Goal: Feedback & Contribution: Submit feedback/report problem

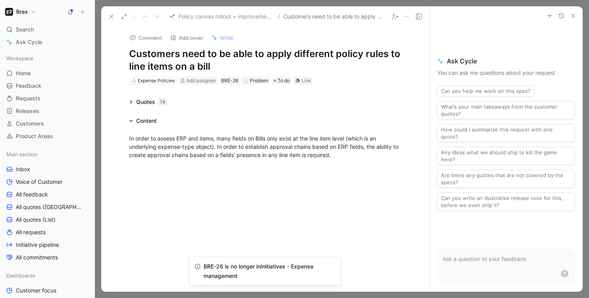
click at [132, 100] on icon at bounding box center [131, 102] width 4 height 4
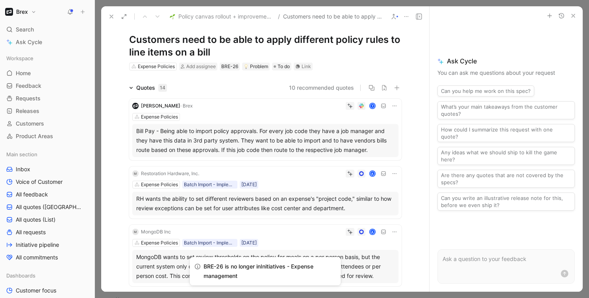
scroll to position [28, 0]
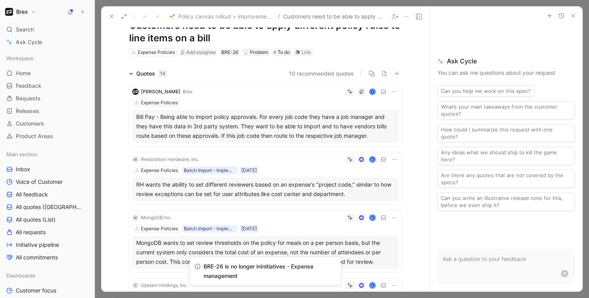
click at [326, 103] on div "Expense Policies" at bounding box center [265, 103] width 266 height 8
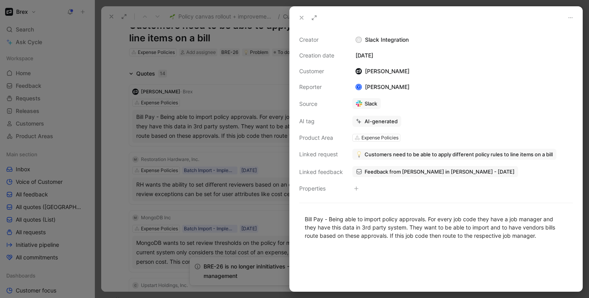
click at [254, 89] on div at bounding box center [294, 149] width 589 height 298
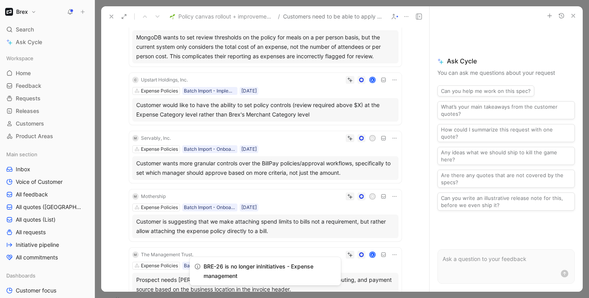
scroll to position [233, 0]
click at [324, 100] on div "Customer would like to have the ability to set policy controls (review required…" at bounding box center [265, 110] width 266 height 24
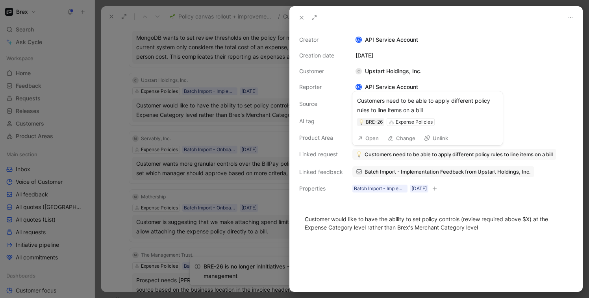
click at [417, 152] on span "Customers need to be able to apply different policy rules to line items on a bi…" at bounding box center [459, 154] width 188 height 7
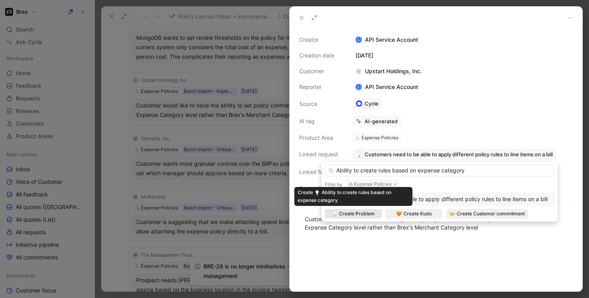
type input "Ability to create rules based on expense category"
click at [351, 213] on span "Create Problem" at bounding box center [357, 214] width 36 height 8
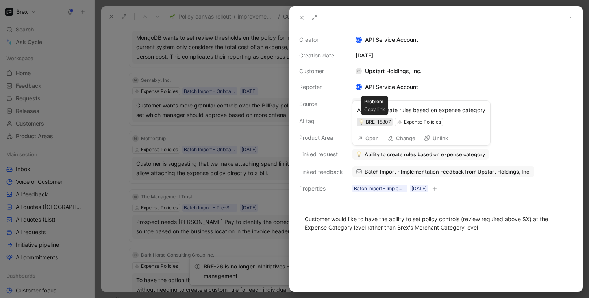
click at [387, 123] on div "BRE-18807" at bounding box center [378, 122] width 25 height 8
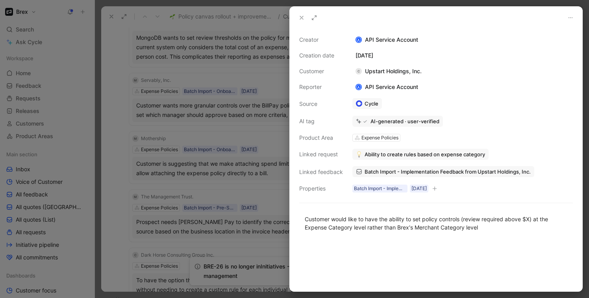
click at [302, 17] on icon at bounding box center [301, 18] width 6 height 6
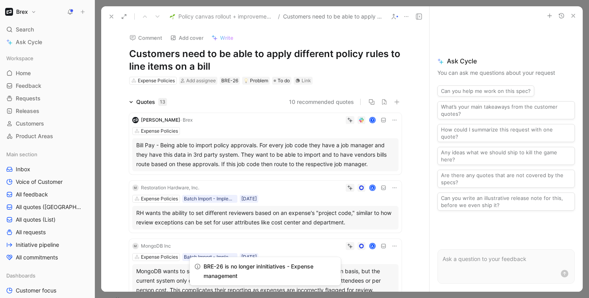
click at [239, 54] on h1 "Customers need to be able to apply different policy rules to line items on a bi…" at bounding box center [265, 60] width 272 height 25
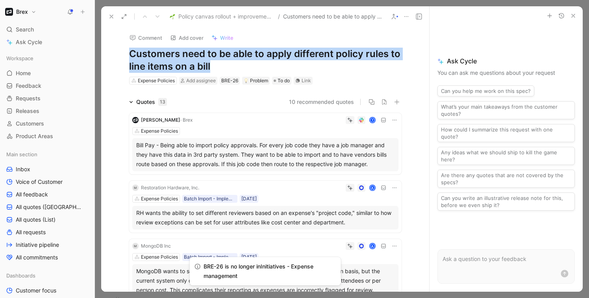
click at [191, 54] on h1 "Customers need to be able to apply different policy rules to line items on a bi…" at bounding box center [265, 60] width 272 height 25
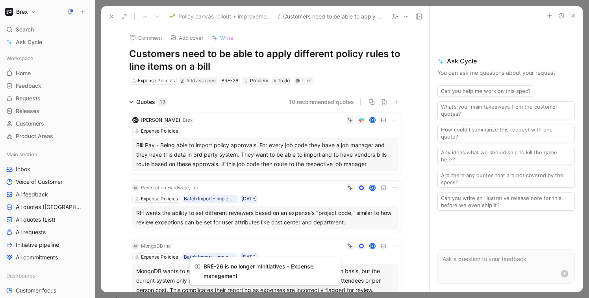
click at [191, 54] on h1 "Customers need to be able to apply different policy rules to line items on a bi…" at bounding box center [265, 60] width 272 height 25
click at [181, 56] on h1 "Customers need to be able to apply different policy rules to line items on a bi…" at bounding box center [265, 60] width 272 height 25
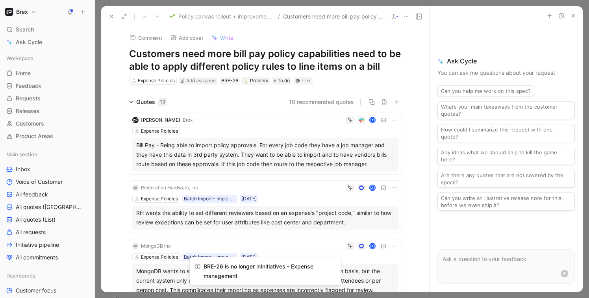
drag, startPoint x: 350, startPoint y: 56, endPoint x: 380, endPoint y: 67, distance: 31.5
click at [380, 67] on h1 "Customers need more bill pay policy capabilities need to be able to apply diffe…" at bounding box center [265, 60] width 272 height 25
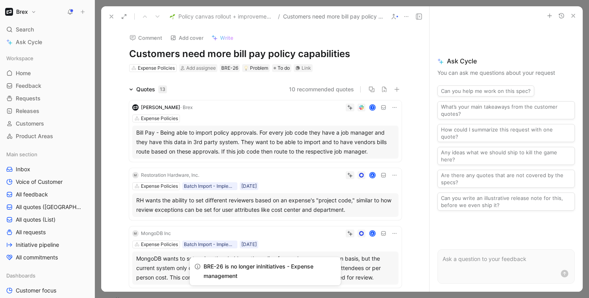
drag, startPoint x: 379, startPoint y: 69, endPoint x: 351, endPoint y: 54, distance: 32.1
click at [351, 54] on h1 "Customers need more bill pay policy capabilities" at bounding box center [265, 54] width 272 height 13
click at [412, 59] on div "Comment Add cover Write Customers need more bill pay policy capabilities Expens…" at bounding box center [265, 50] width 302 height 46
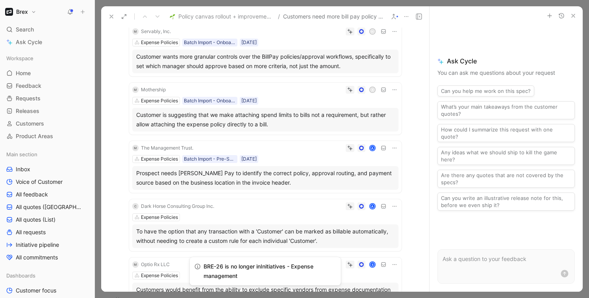
scroll to position [290, 0]
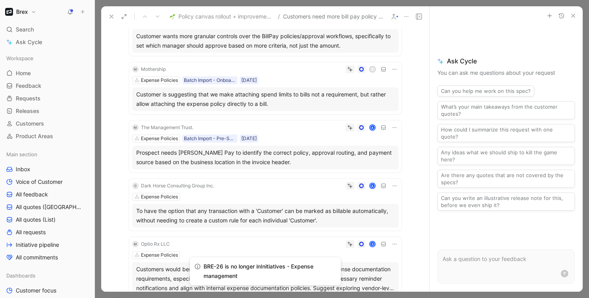
click at [322, 76] on div "M Mothership R Expense Policies Batch Import - Onboarded Customer 19/09/2024 Cu…" at bounding box center [265, 88] width 272 height 52
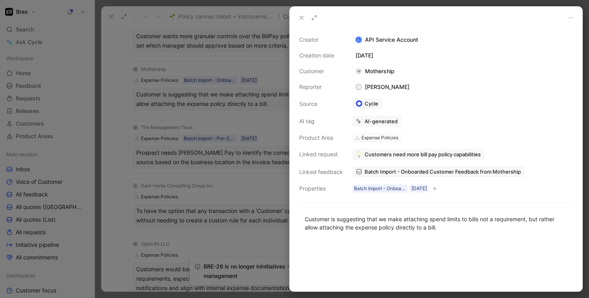
click at [119, 111] on div at bounding box center [294, 149] width 589 height 298
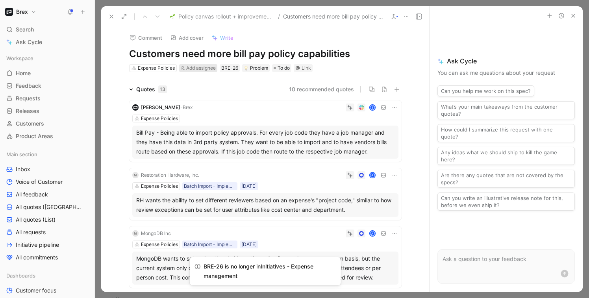
click at [203, 69] on span "Add assignee" at bounding box center [201, 68] width 30 height 6
click at [214, 83] on input "zach neren" at bounding box center [235, 83] width 104 height 13
type input "zach"
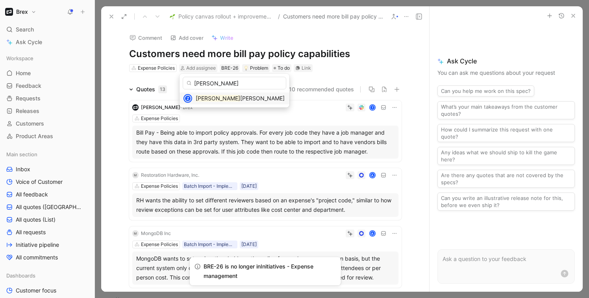
click at [240, 98] on span "Nerenberg" at bounding box center [262, 98] width 44 height 7
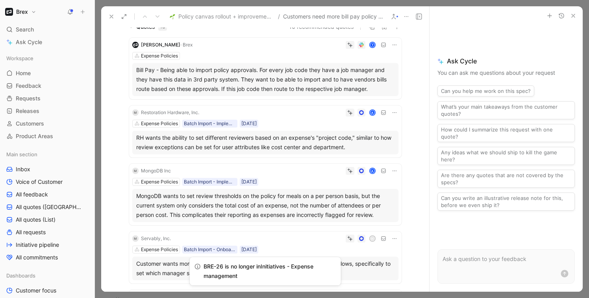
scroll to position [64, 0]
click at [393, 112] on icon at bounding box center [394, 111] width 6 height 6
click at [337, 123] on div "Expense Policies Batch Import - Implementation 23/04/2025" at bounding box center [265, 123] width 266 height 8
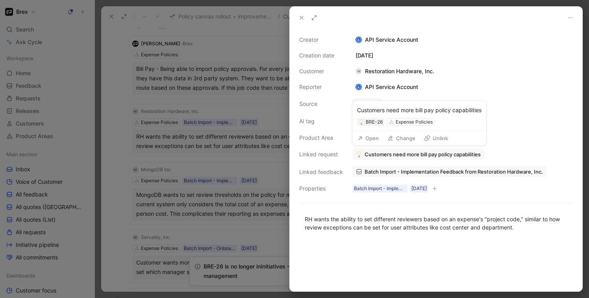
click at [401, 138] on button "Change" at bounding box center [401, 138] width 35 height 11
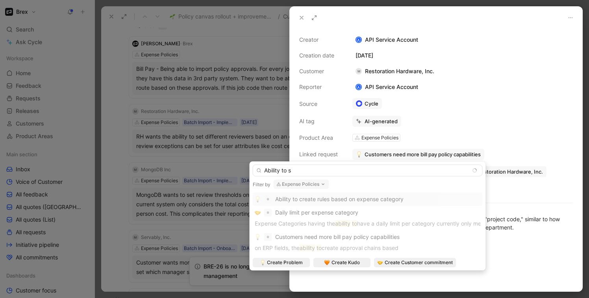
type input "Ability to"
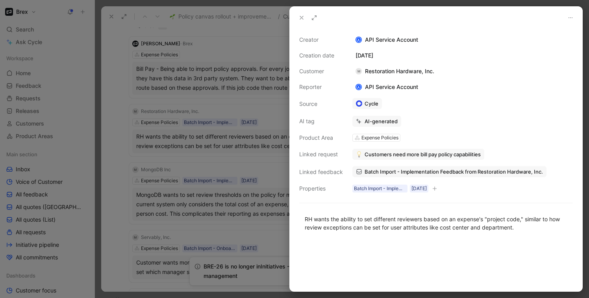
click at [131, 146] on div at bounding box center [294, 149] width 589 height 298
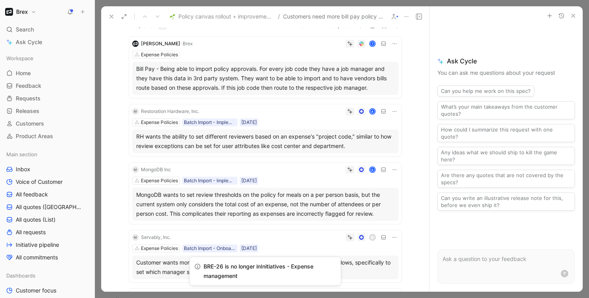
click at [337, 124] on div "Expense Policies Batch Import - Implementation 23/04/2025" at bounding box center [265, 123] width 266 height 8
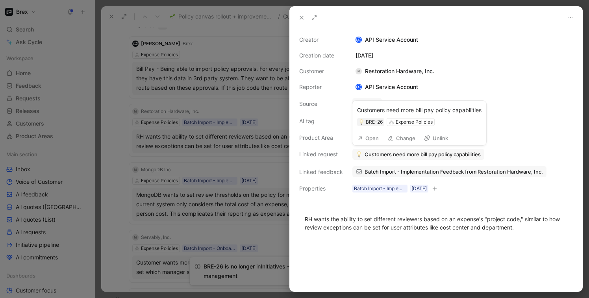
click at [410, 154] on span "Customers need more bill pay policy capabilities" at bounding box center [423, 154] width 116 height 7
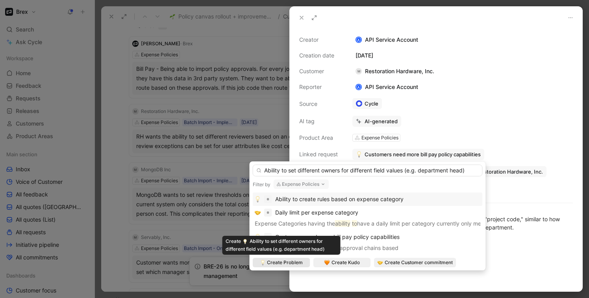
type input "Ability to set different owners for different field values (e.g. department hea…"
click at [291, 264] on span "Create Problem" at bounding box center [285, 263] width 36 height 8
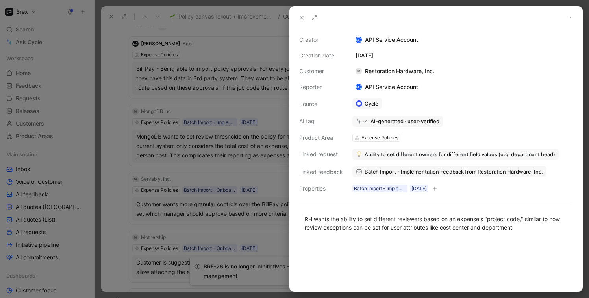
click at [301, 18] on icon at bounding box center [301, 18] width 6 height 6
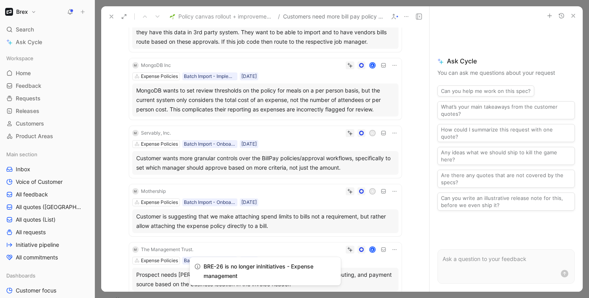
scroll to position [110, 0]
click at [322, 68] on div "A" at bounding box center [286, 65] width 224 height 8
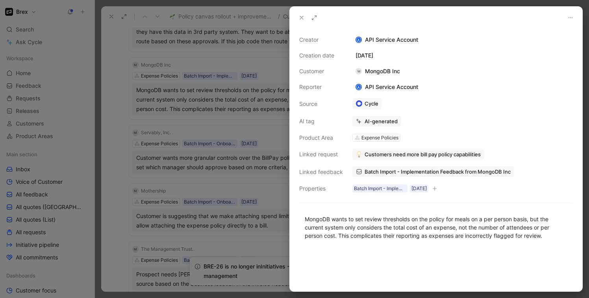
click at [400, 156] on span "Customers need more bill pay policy capabilities" at bounding box center [423, 154] width 116 height 7
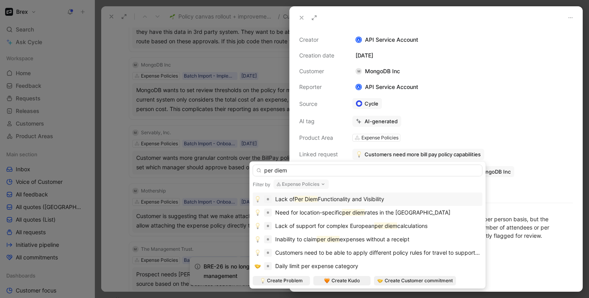
type input "per diem"
click at [372, 198] on span "Functionality and Visibility" at bounding box center [351, 199] width 67 height 7
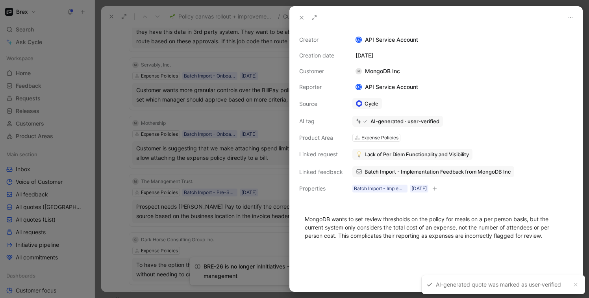
click at [303, 17] on icon at bounding box center [301, 18] width 6 height 6
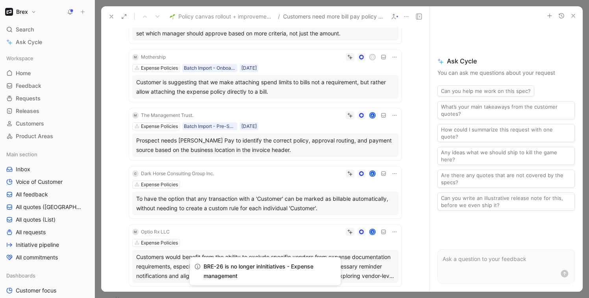
scroll to position [189, 0]
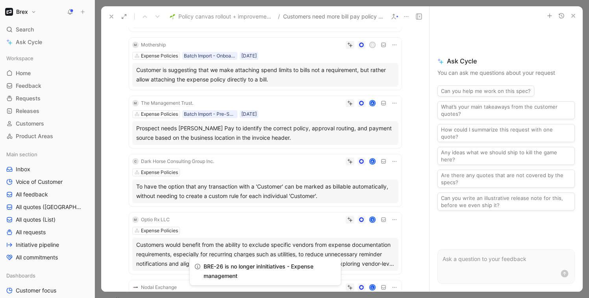
click at [309, 108] on div "M The Management Trust. A Expense Policies Batch Import - Pre-Sales 26/11/2024 …" at bounding box center [265, 122] width 272 height 52
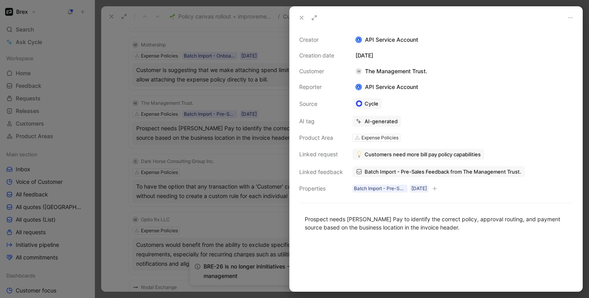
click at [265, 142] on div at bounding box center [294, 149] width 589 height 298
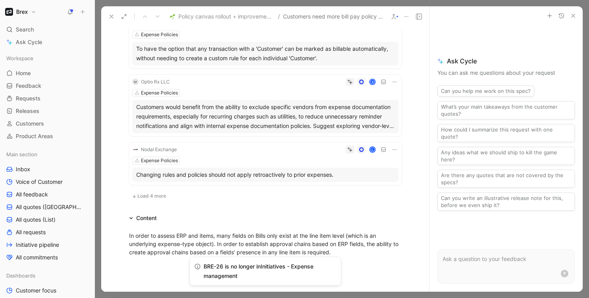
scroll to position [342, 0]
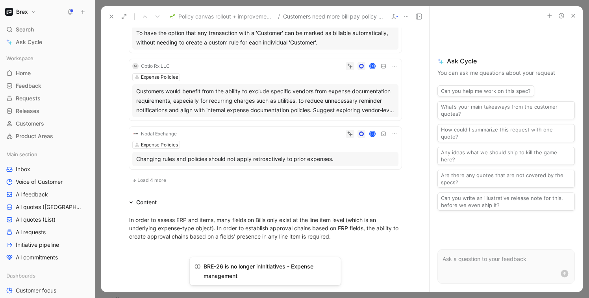
click at [321, 135] on div "L" at bounding box center [289, 134] width 219 height 8
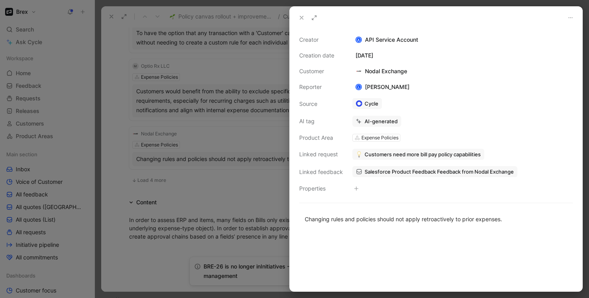
click at [381, 153] on span "Customers need more bill pay policy capabilities" at bounding box center [423, 154] width 116 height 7
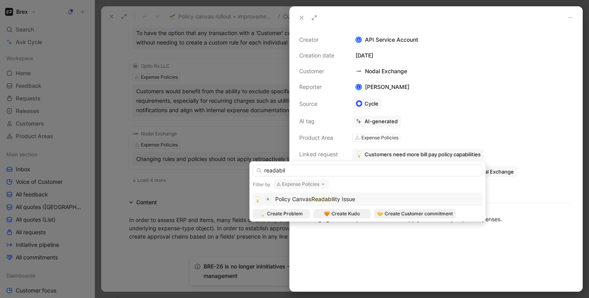
type input "readabil"
click at [353, 200] on span "ity Issue" at bounding box center [344, 199] width 21 height 7
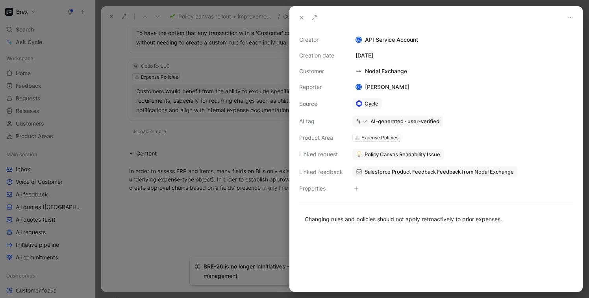
click at [266, 132] on div at bounding box center [294, 149] width 589 height 298
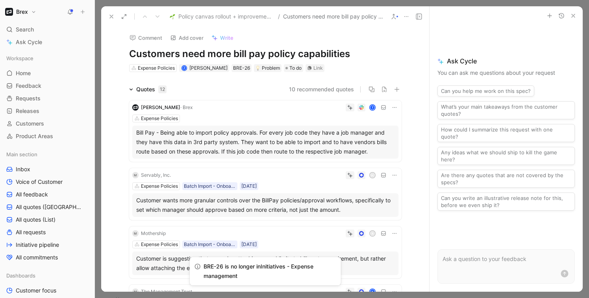
click at [407, 15] on icon at bounding box center [406, 16] width 6 height 6
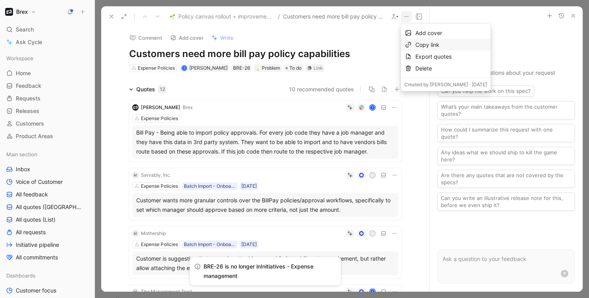
click at [418, 44] on div "Copy link" at bounding box center [451, 44] width 72 height 9
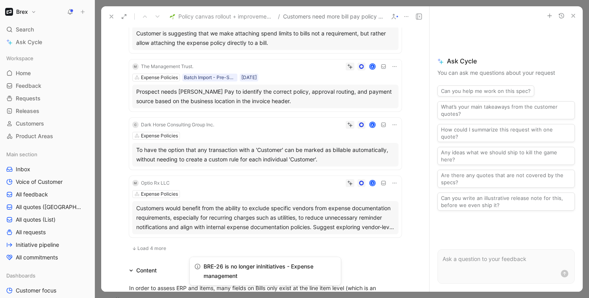
scroll to position [183, 0]
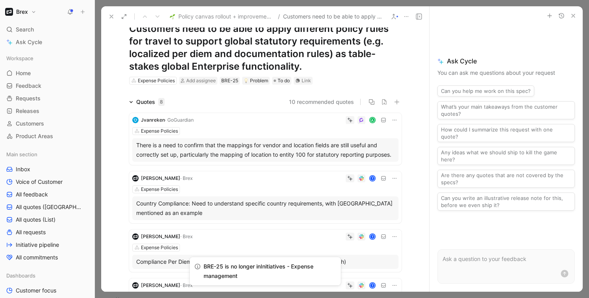
scroll to position [24, 0]
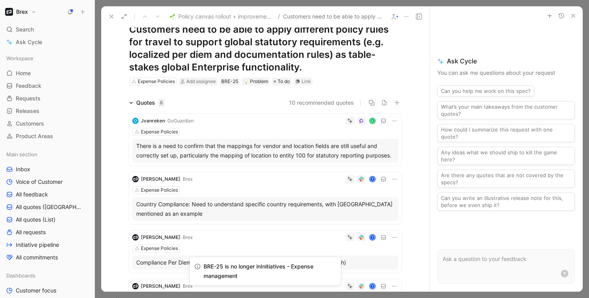
click at [309, 127] on div "[PERSON_NAME] A Expense Policies There is a need to confirm that the mappings f…" at bounding box center [265, 140] width 272 height 52
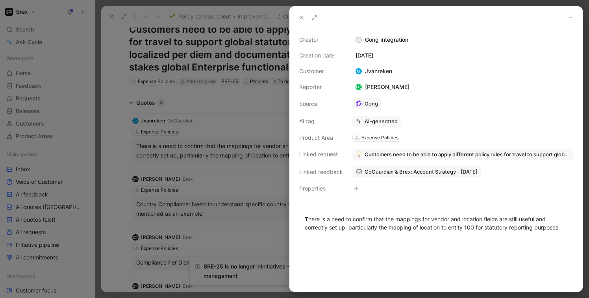
click at [407, 153] on span "Customers need to be able to apply different policy rules for travel to support…" at bounding box center [467, 154] width 205 height 7
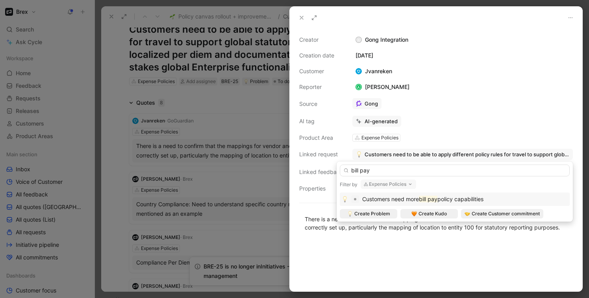
type input "bill pay"
click at [447, 199] on span "policy capabilities" at bounding box center [460, 199] width 46 height 7
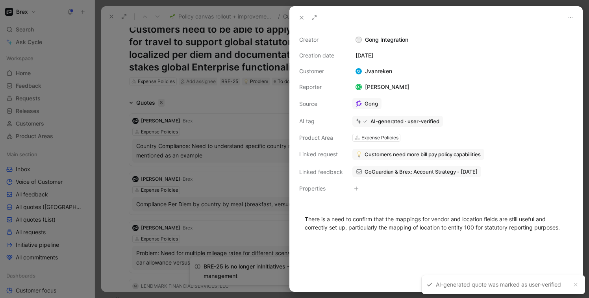
click at [244, 104] on div at bounding box center [294, 149] width 589 height 298
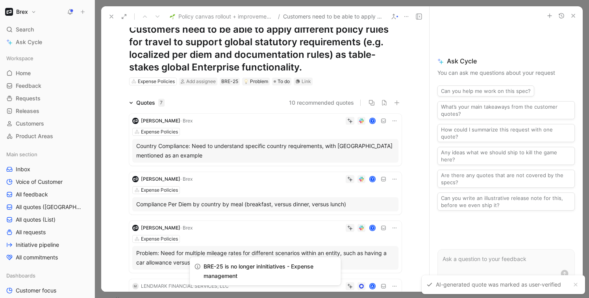
scroll to position [43, 0]
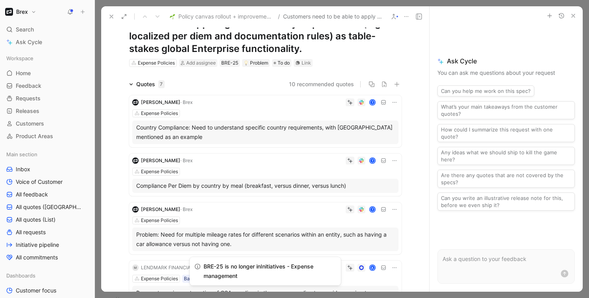
click at [394, 104] on icon at bounding box center [394, 102] width 6 height 6
click at [359, 128] on span "Change request" at bounding box center [374, 128] width 41 height 7
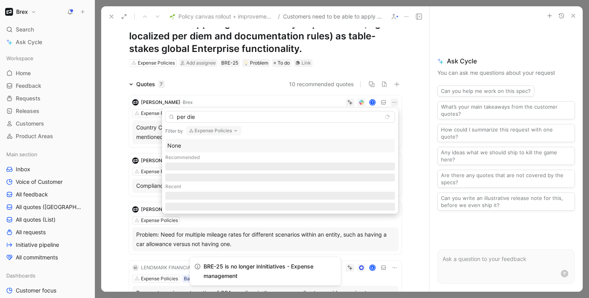
type input "per diem"
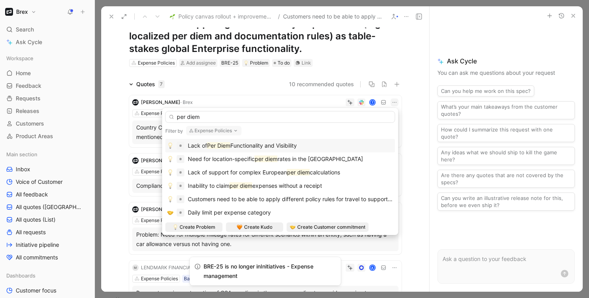
click at [258, 145] on span "Functionality and Visibility" at bounding box center [263, 145] width 67 height 7
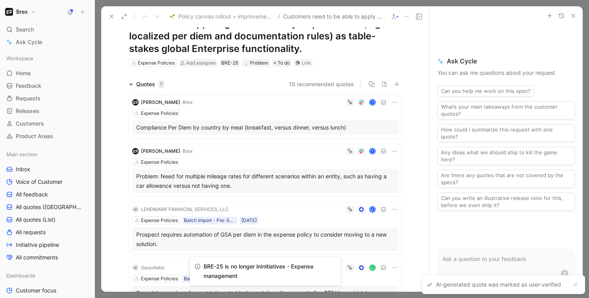
click at [395, 101] on icon at bounding box center [394, 102] width 6 height 6
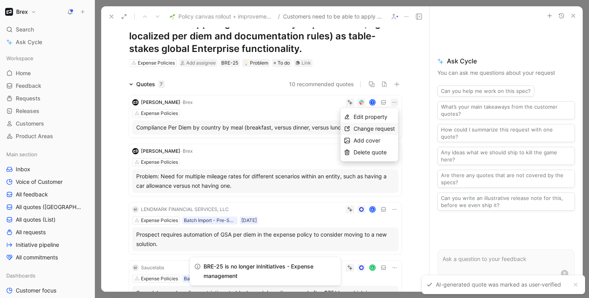
click at [367, 128] on span "Change request" at bounding box center [374, 128] width 41 height 7
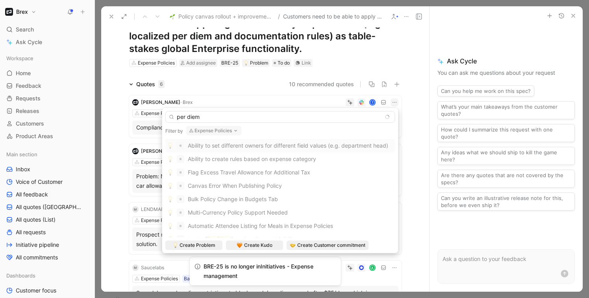
type input "per diem"
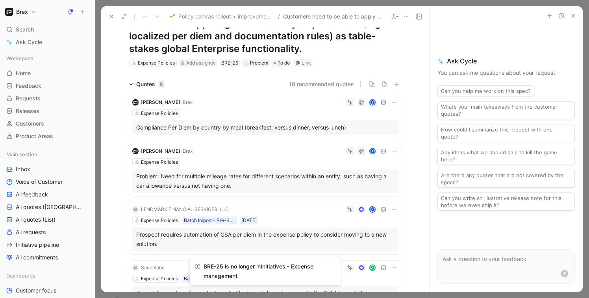
click at [326, 114] on div "Expense Policies" at bounding box center [265, 113] width 266 height 8
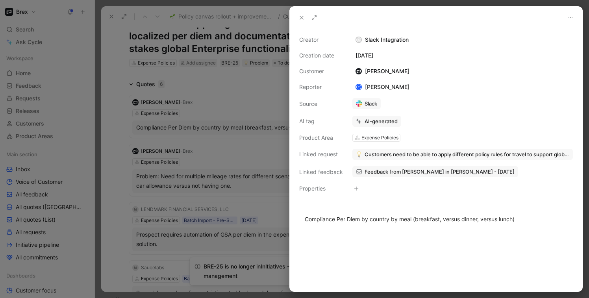
click at [421, 157] on span "Customers need to be able to apply different policy rules for travel to support…" at bounding box center [467, 154] width 205 height 7
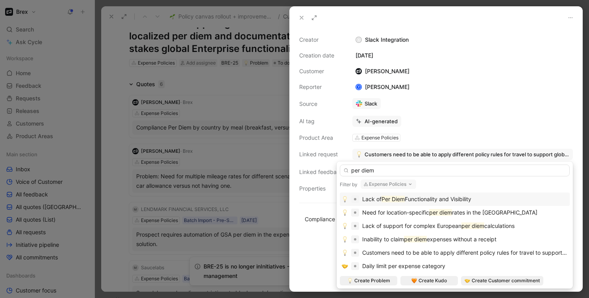
type input "per diem"
click at [433, 199] on span "Functionality and Visibility" at bounding box center [438, 199] width 67 height 7
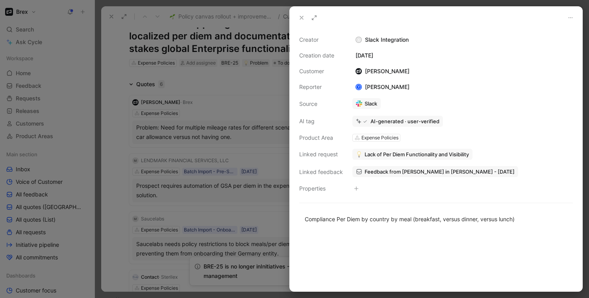
click at [233, 76] on div at bounding box center [294, 149] width 589 height 298
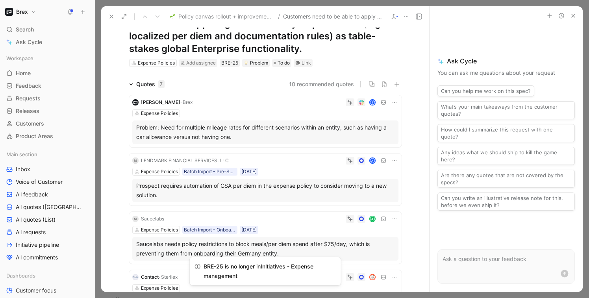
click at [259, 105] on div "T" at bounding box center [297, 102] width 203 height 8
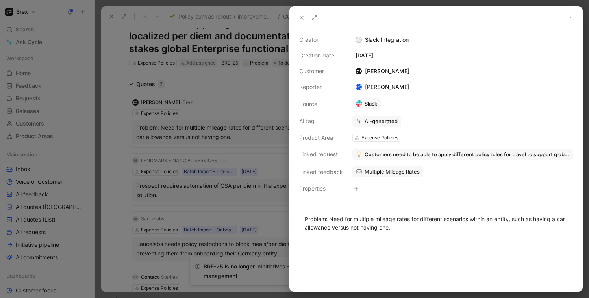
click at [391, 153] on span "Customers need to be able to apply different policy rules for travel to support…" at bounding box center [467, 154] width 205 height 7
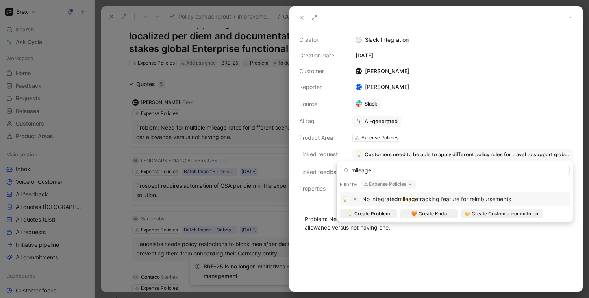
type input "mileage"
click at [436, 198] on span "tracking feature for reimbursements" at bounding box center [464, 199] width 93 height 7
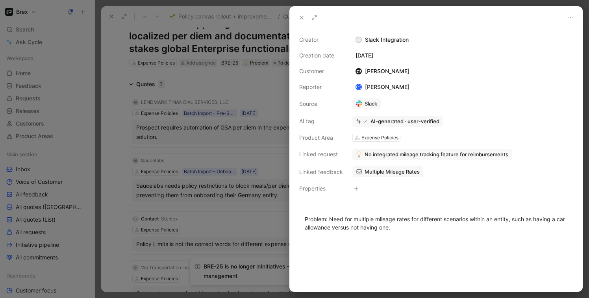
click at [223, 74] on div at bounding box center [294, 149] width 589 height 298
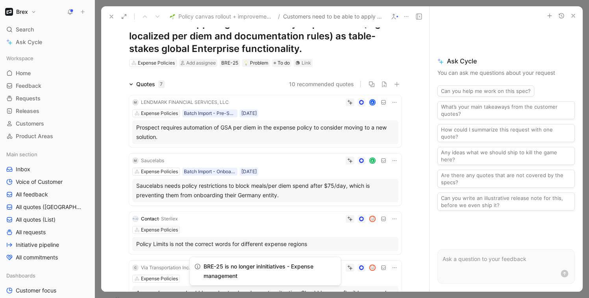
click at [313, 109] on div "M LENDMARK FINANCIAL SERVICES, LLC A Expense Policies Batch Import - Pre-Sales …" at bounding box center [265, 121] width 272 height 52
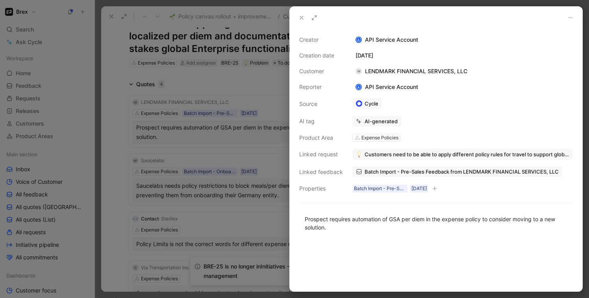
click at [396, 155] on span "Customers need to be able to apply different policy rules for travel to support…" at bounding box center [467, 154] width 205 height 7
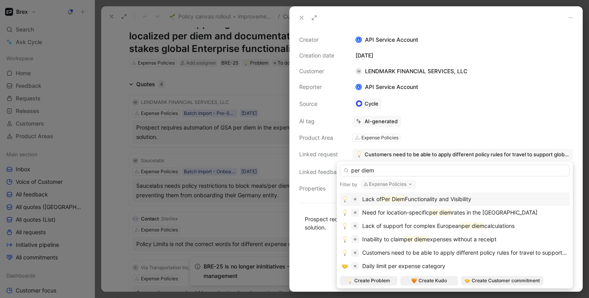
type input "per diem"
click at [417, 199] on span "Functionality and Visibility" at bounding box center [438, 199] width 67 height 7
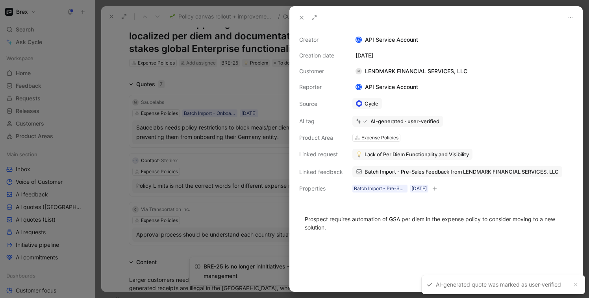
click at [262, 89] on div at bounding box center [294, 149] width 589 height 298
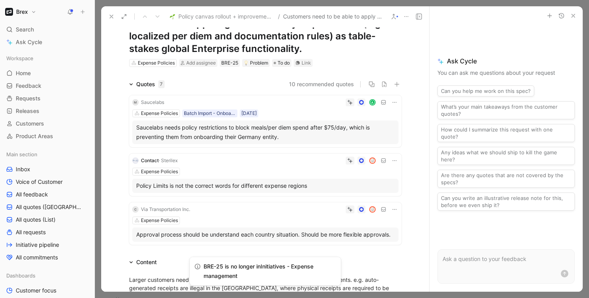
click at [293, 112] on div "Expense Policies Batch Import - Onboarded Customer [DATE]" at bounding box center [265, 113] width 266 height 8
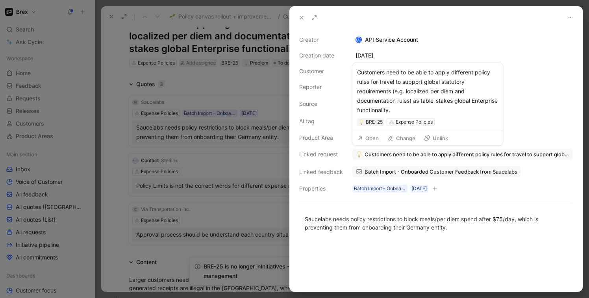
click at [394, 157] on span "Customers need to be able to apply different policy rules for travel to support…" at bounding box center [467, 154] width 205 height 7
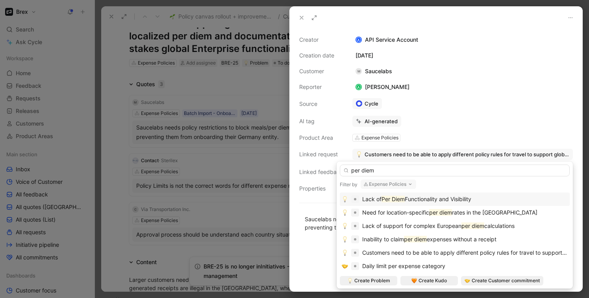
type input "per diem"
click at [420, 202] on span "Functionality and Visibility" at bounding box center [438, 199] width 67 height 7
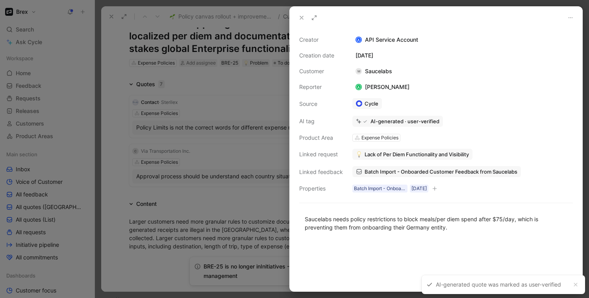
click at [243, 86] on div at bounding box center [294, 149] width 589 height 298
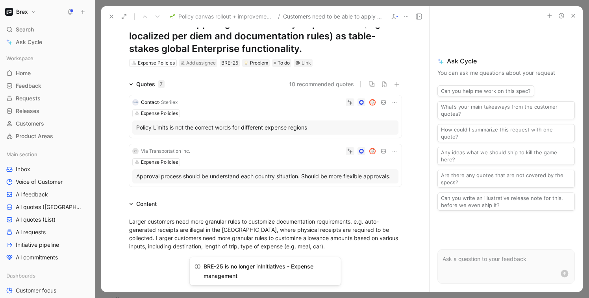
click at [298, 158] on div "C Via Transportation Inc. Expense Policies Approval process should be understan…" at bounding box center [265, 165] width 272 height 43
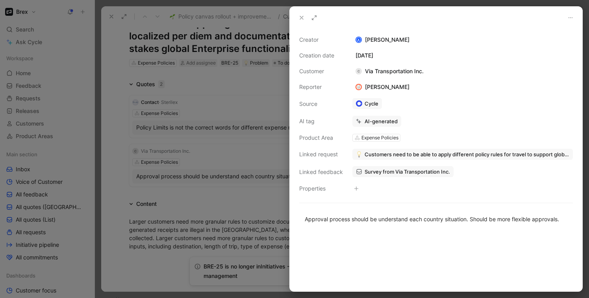
click at [269, 79] on div at bounding box center [294, 149] width 589 height 298
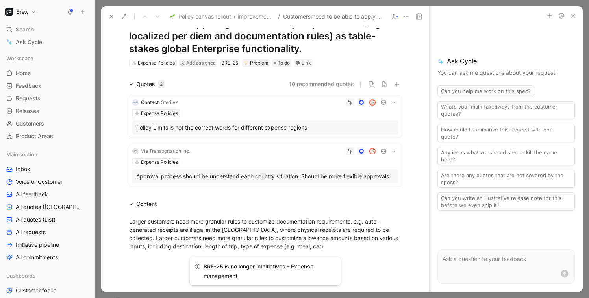
click at [286, 172] on div "Approval process should be understand each country situation. Should be more fl…" at bounding box center [265, 176] width 258 height 9
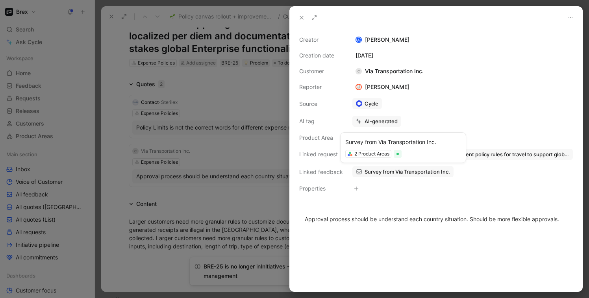
click at [395, 172] on span "Survey from Via Transportation Inc." at bounding box center [407, 171] width 85 height 7
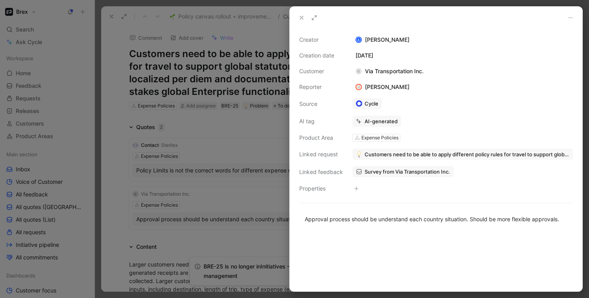
click at [300, 17] on icon at bounding box center [301, 18] width 6 height 6
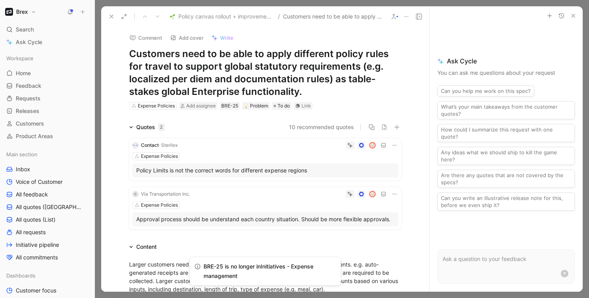
click at [328, 172] on div "Policy Limits is not the correct words for different expense regions" at bounding box center [265, 170] width 258 height 9
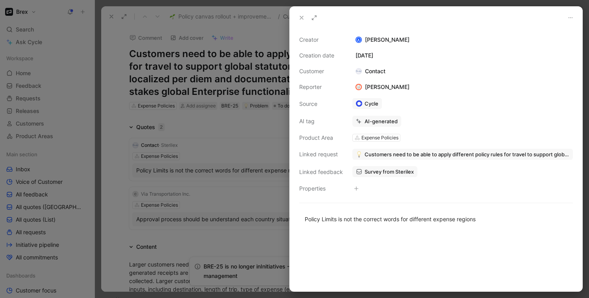
click at [387, 169] on span "Survey from Sterilex" at bounding box center [389, 171] width 49 height 7
click at [257, 129] on div at bounding box center [294, 149] width 589 height 298
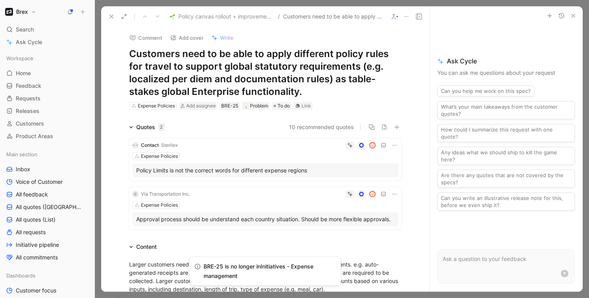
click at [393, 146] on icon at bounding box center [394, 145] width 6 height 6
click at [376, 160] on span "Edit property" at bounding box center [371, 159] width 34 height 7
type input "readability"
click at [392, 144] on icon at bounding box center [394, 145] width 6 height 6
click at [364, 174] on span "Change request" at bounding box center [374, 171] width 41 height 7
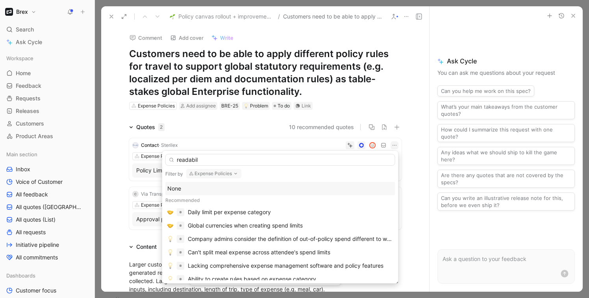
type input "readabili"
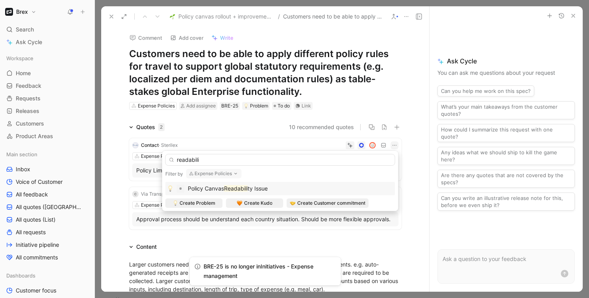
click at [299, 191] on div "Policy Canvas Readabili ty Issue" at bounding box center [280, 188] width 226 height 9
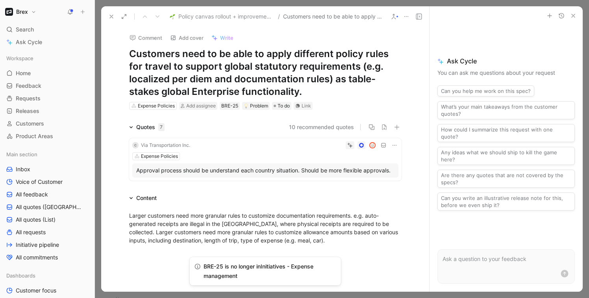
click at [314, 200] on div "Content" at bounding box center [265, 197] width 302 height 9
click at [307, 127] on button "10 recommended quotes" at bounding box center [321, 126] width 65 height 9
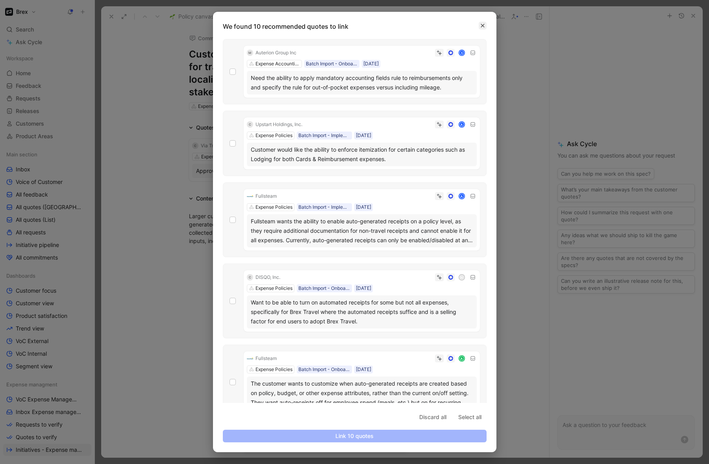
click at [483, 24] on icon "button" at bounding box center [482, 25] width 5 height 5
